Goal: Obtain resource: Download file/media

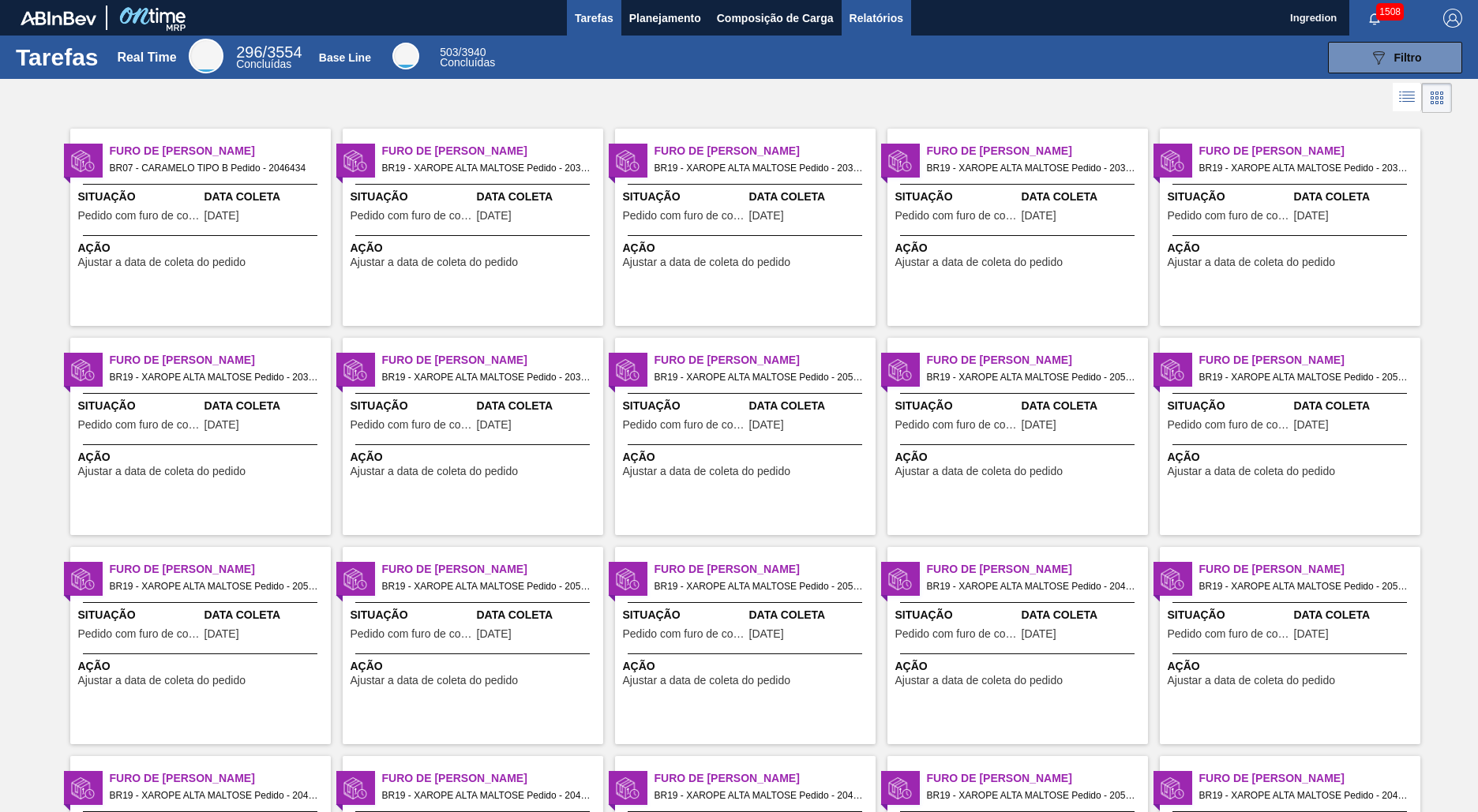
click at [875, 18] on span "Relatórios" at bounding box center [876, 18] width 54 height 19
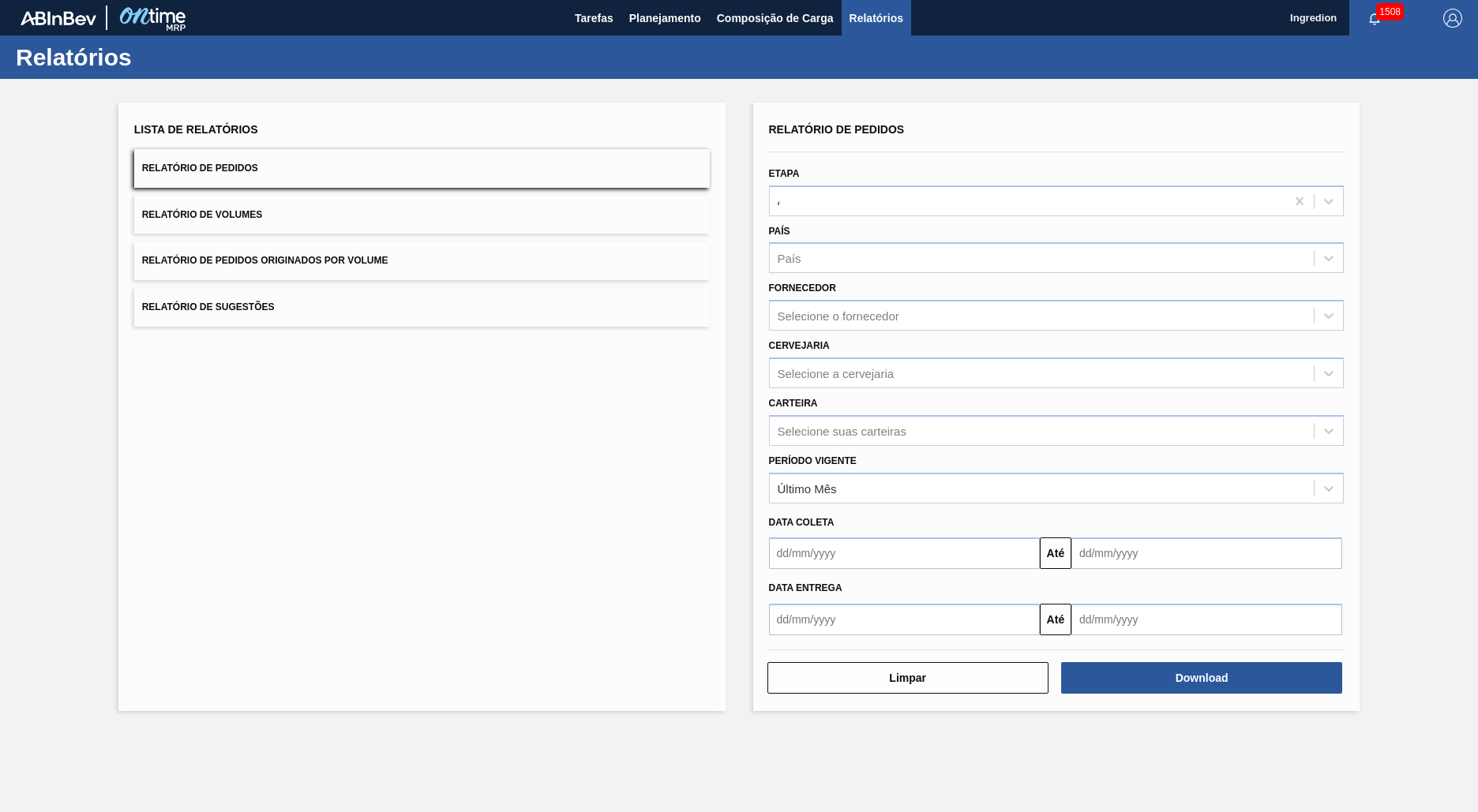
type input "Aguardando Faturamento"
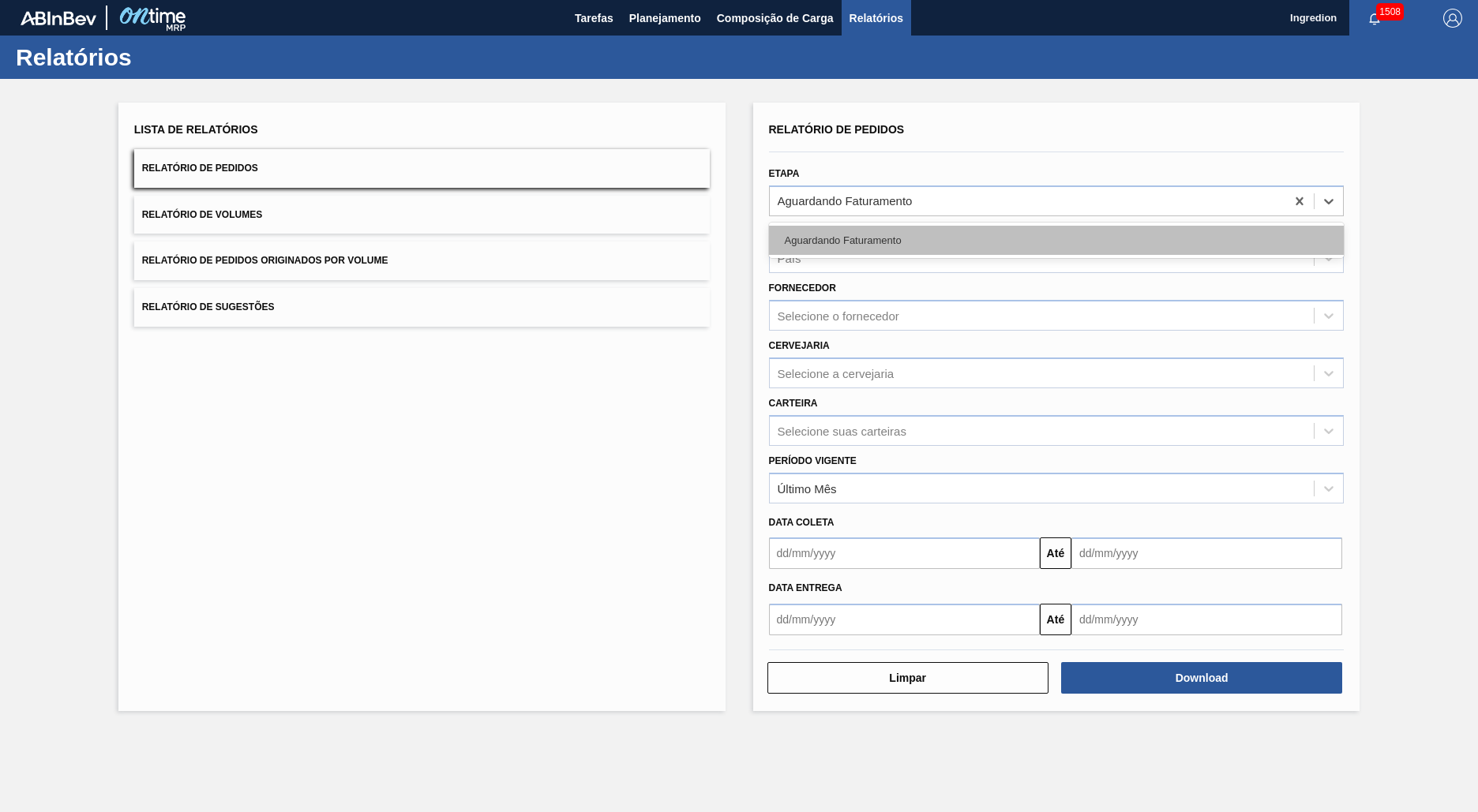
click at [1055, 240] on div "Aguardando Faturamento" at bounding box center [1056, 240] width 576 height 29
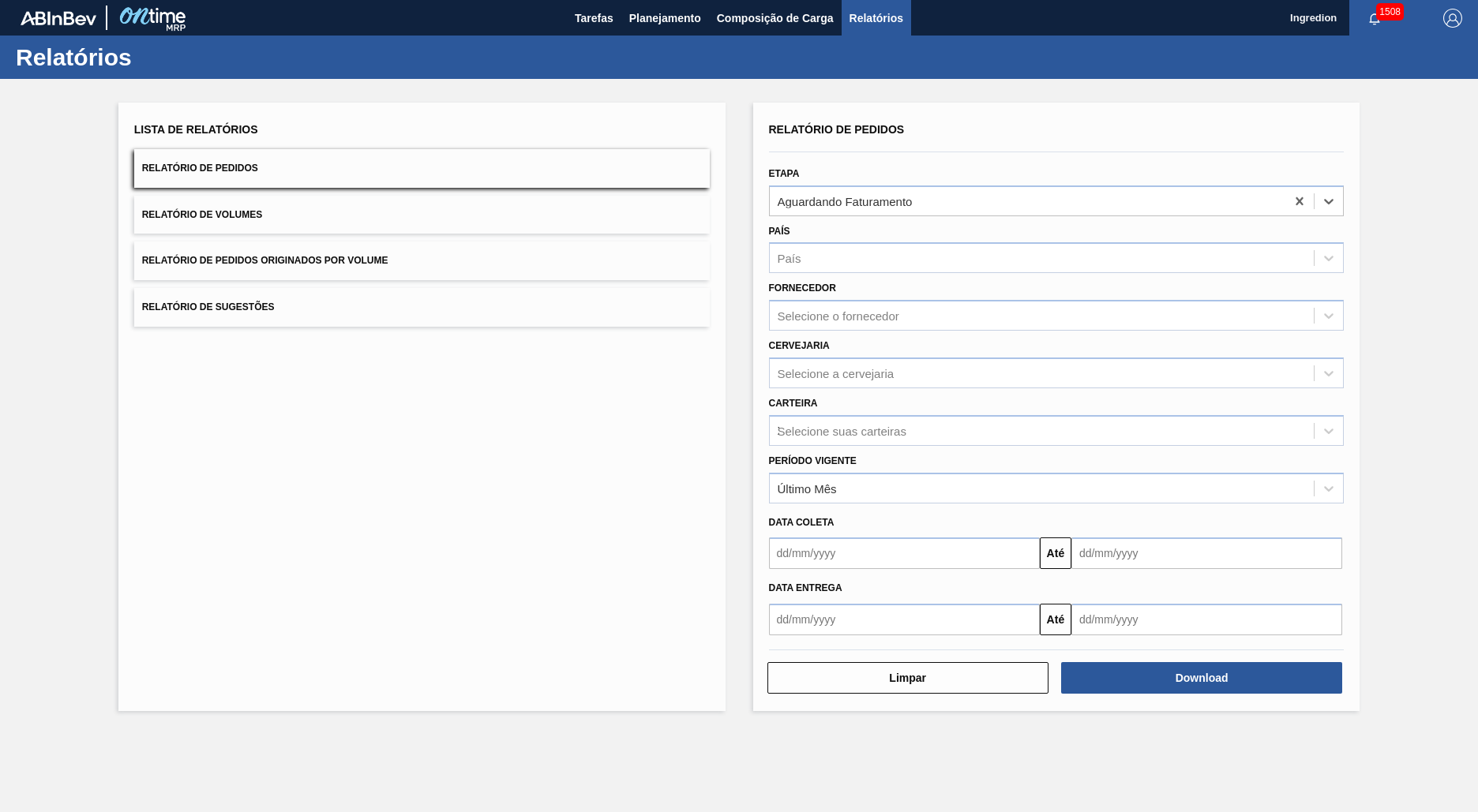
type input "Xarope"
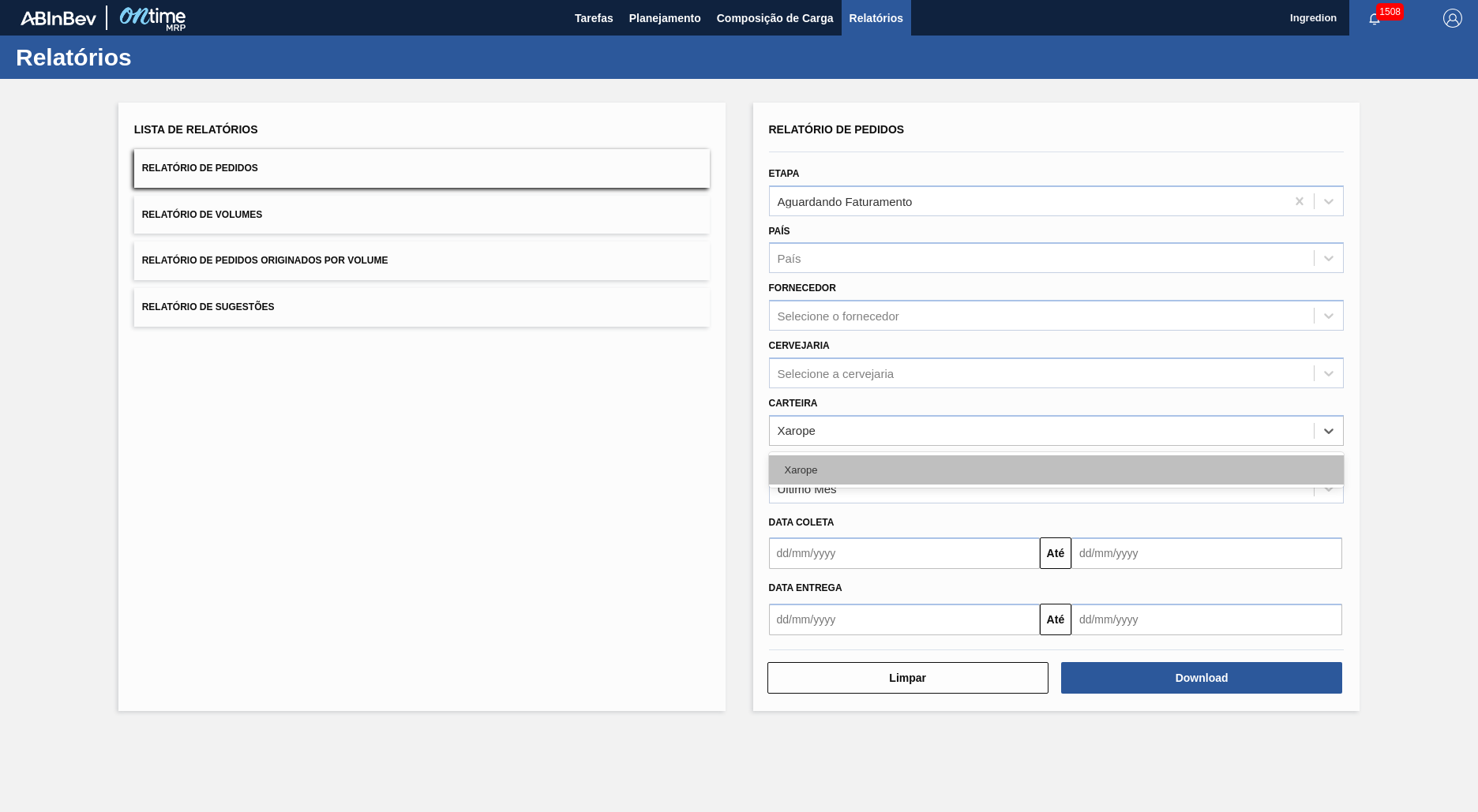
click at [1055, 470] on div "Xarope" at bounding box center [1056, 470] width 576 height 29
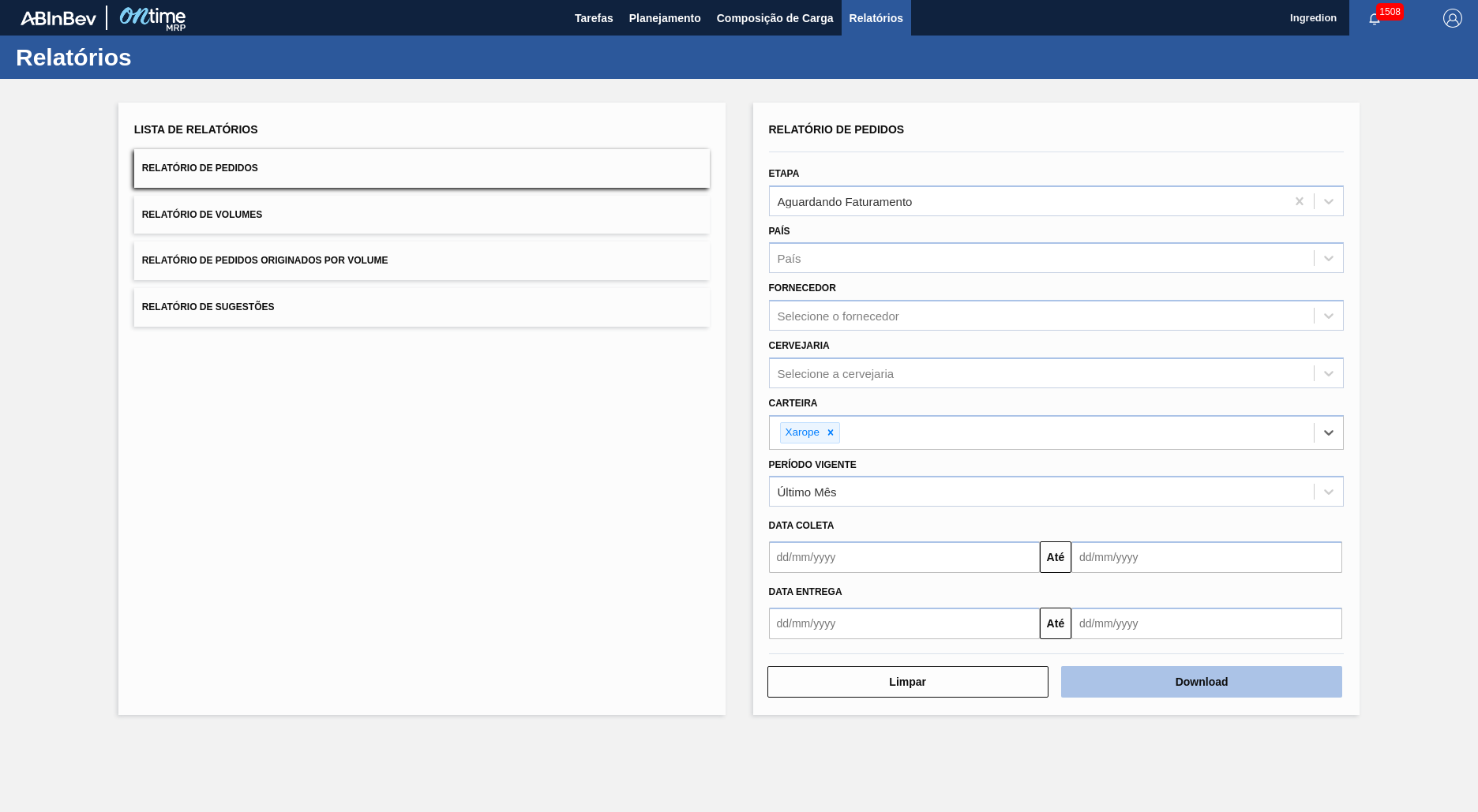
click at [1202, 682] on button "Download" at bounding box center [1202, 682] width 281 height 31
